Goal: Task Accomplishment & Management: Manage account settings

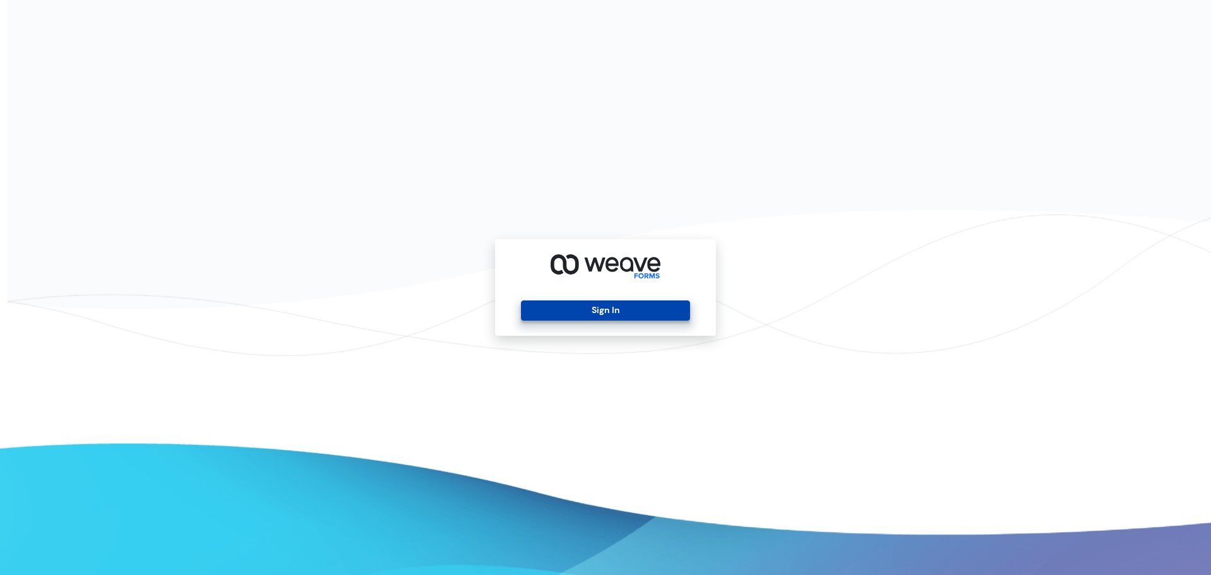
click at [645, 315] on button "Sign In" at bounding box center [605, 310] width 168 height 20
